Goal: Information Seeking & Learning: Learn about a topic

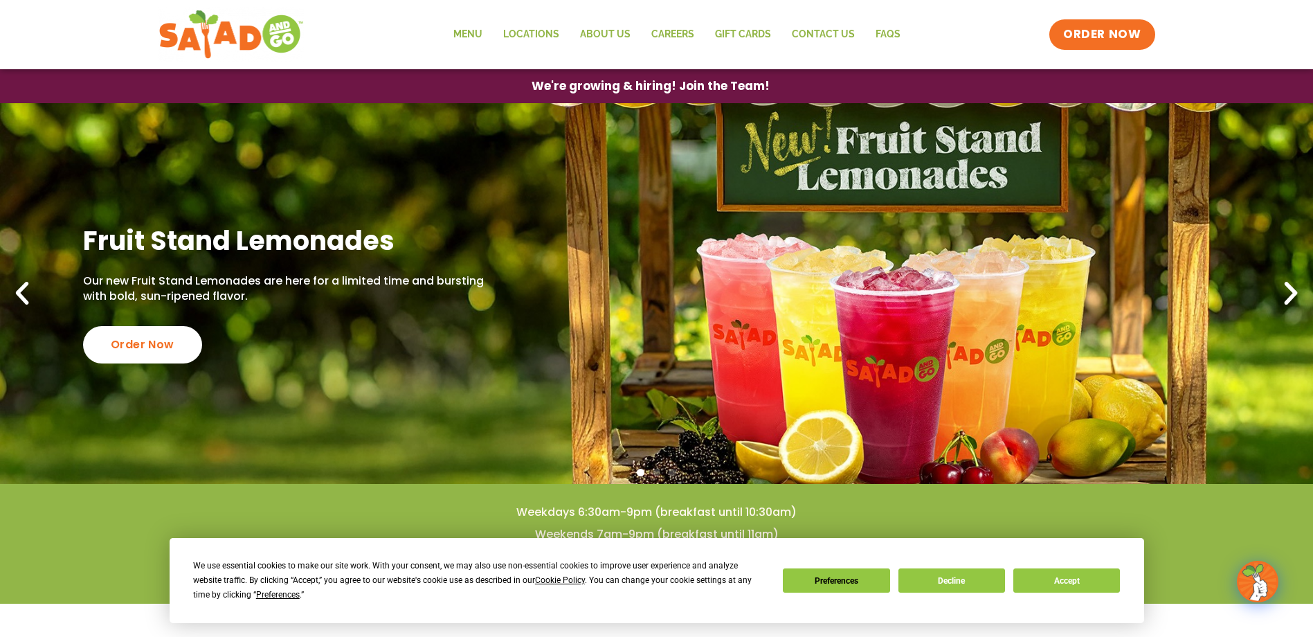
click at [1087, 597] on div "We use essential cookies to make our site work. With your consent, we may also …" at bounding box center [656, 581] width 927 height 44
click at [1078, 568] on button "Accept" at bounding box center [1066, 580] width 107 height 24
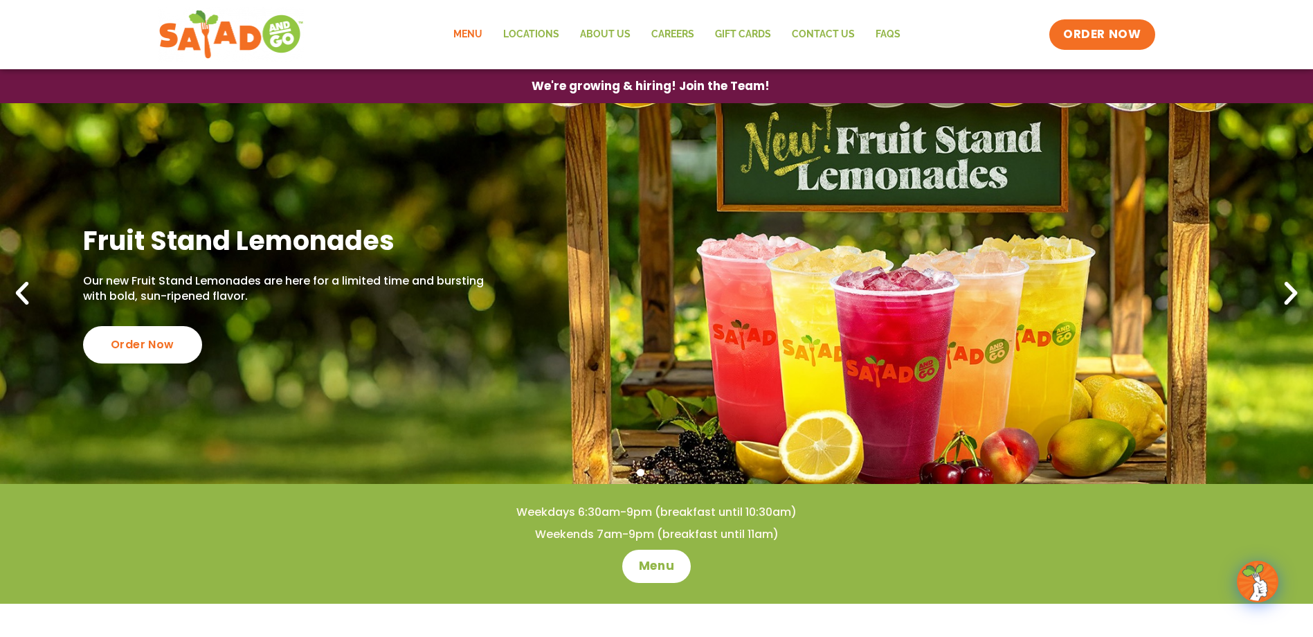
click at [479, 30] on link "Menu" at bounding box center [468, 35] width 50 height 32
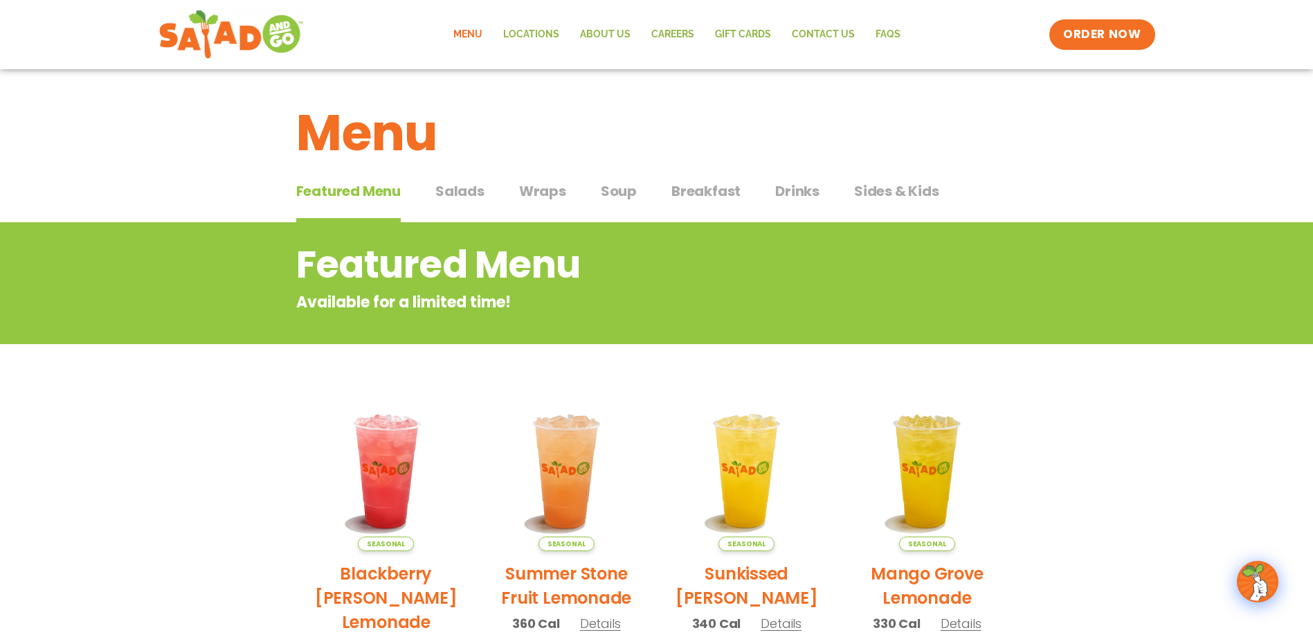
click at [440, 193] on span "Salads" at bounding box center [459, 191] width 49 height 21
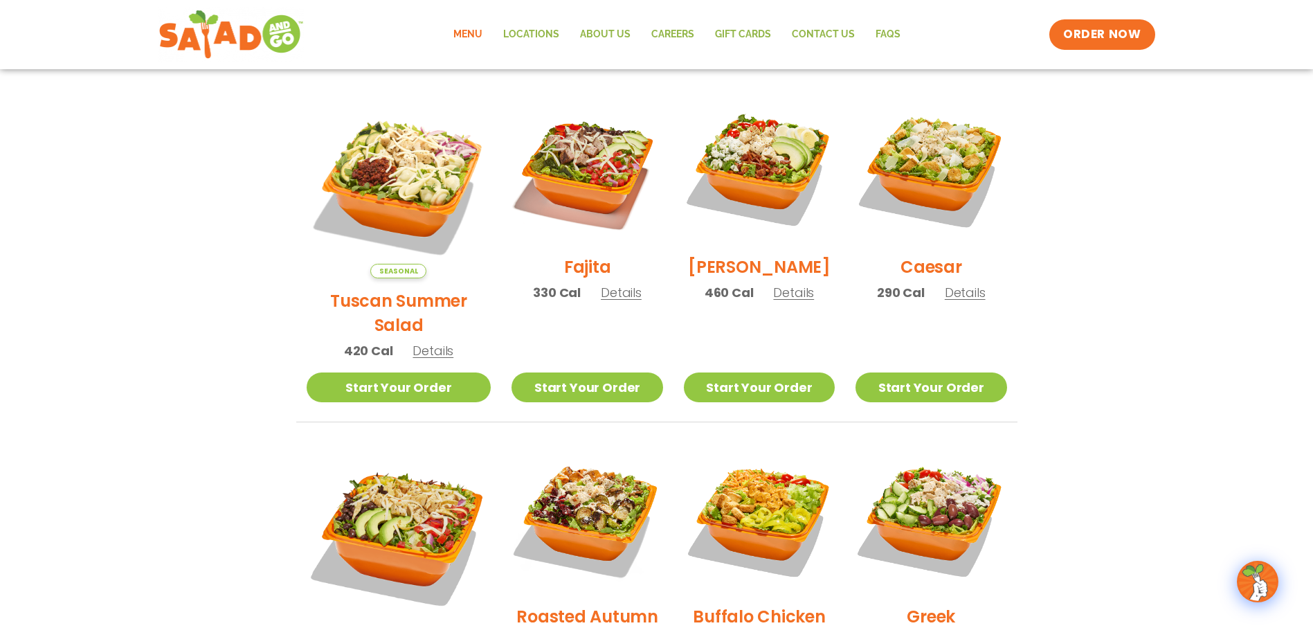
scroll to position [484, 0]
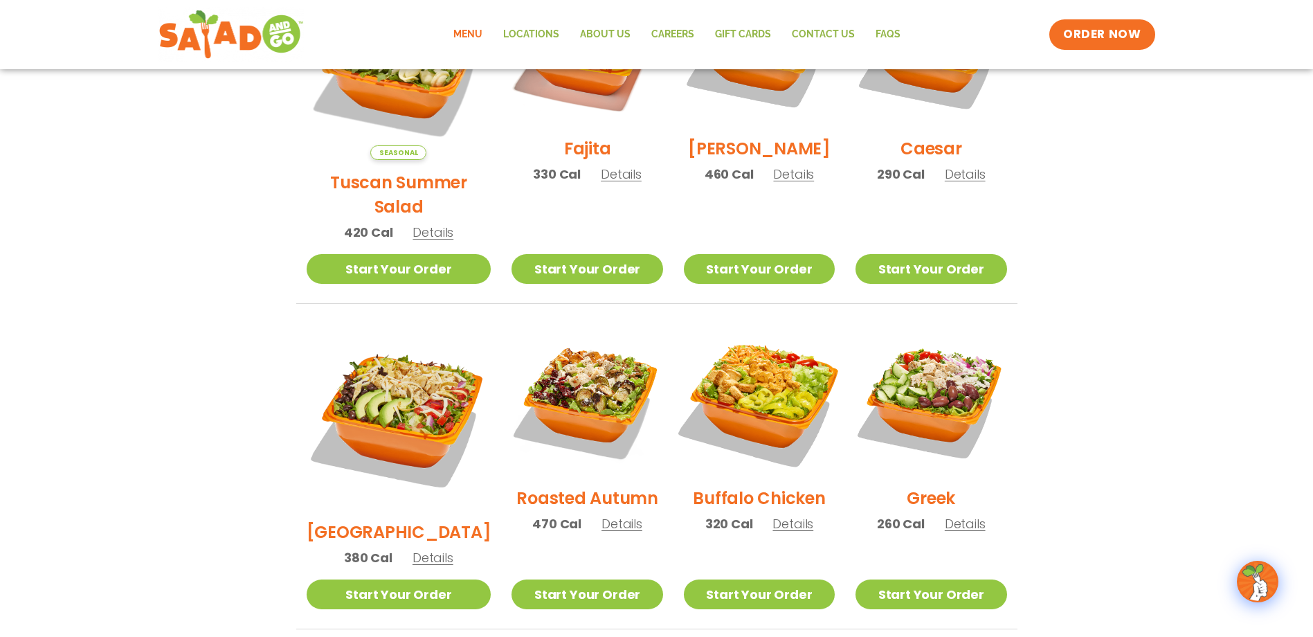
click at [756, 381] on img at bounding box center [759, 399] width 177 height 177
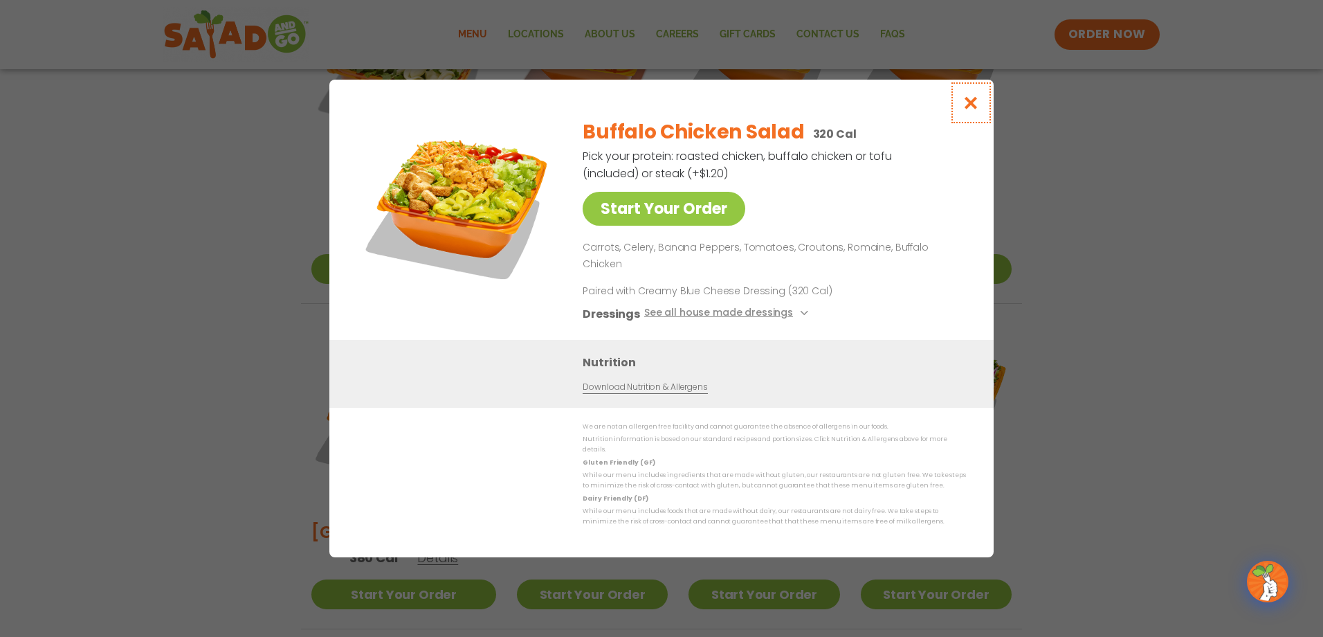
click at [970, 110] on icon "Close modal" at bounding box center [971, 103] width 17 height 15
